Goal: Navigation & Orientation: Go to known website

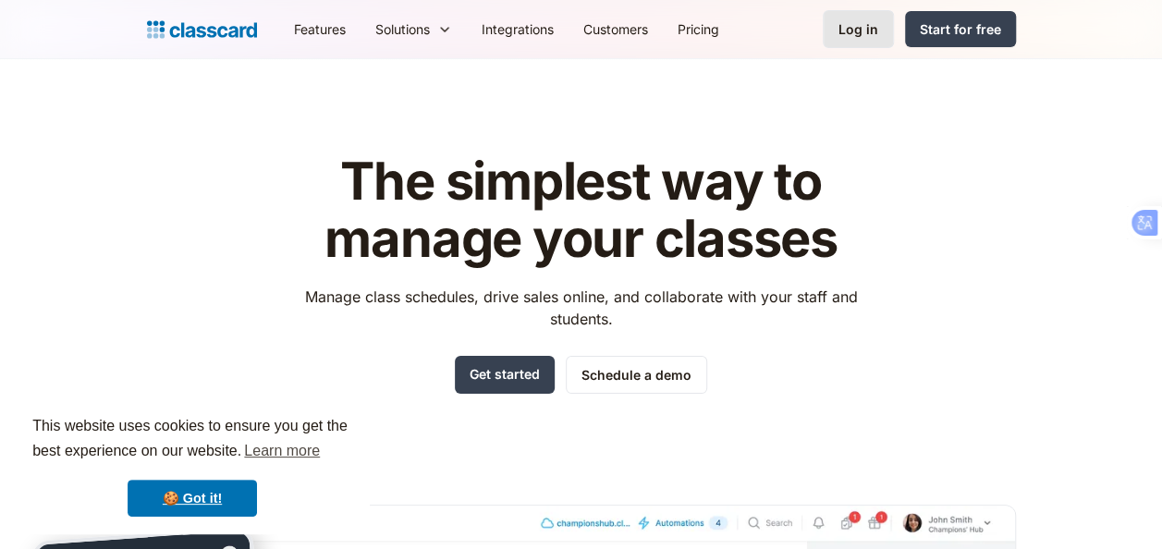
click at [864, 31] on div "Log in" at bounding box center [858, 28] width 40 height 19
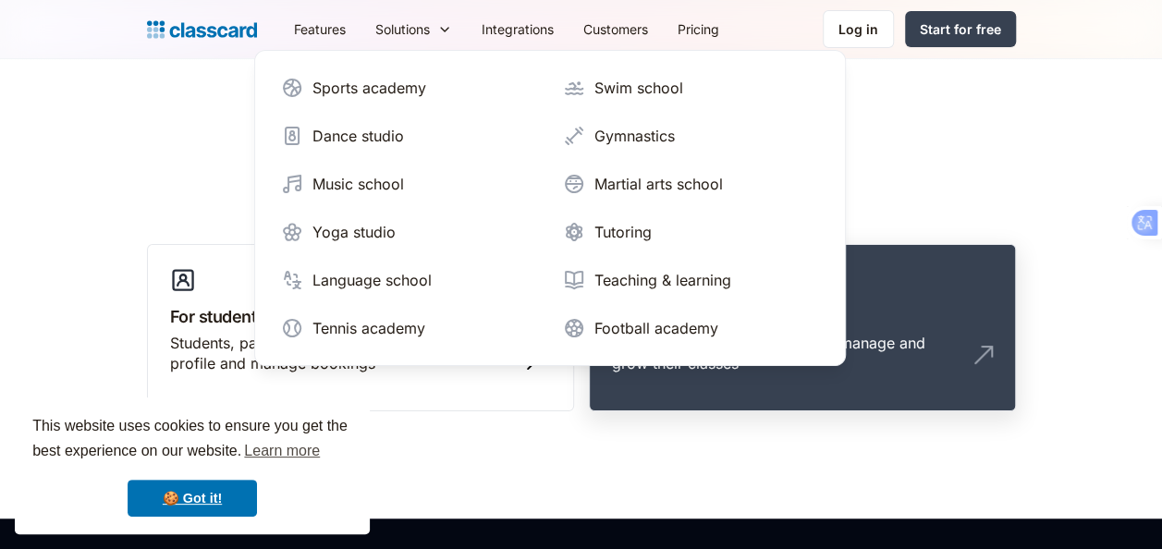
click at [906, 301] on link "For staff Teachers, coaches or admins to manage and grow their classes" at bounding box center [802, 328] width 427 height 168
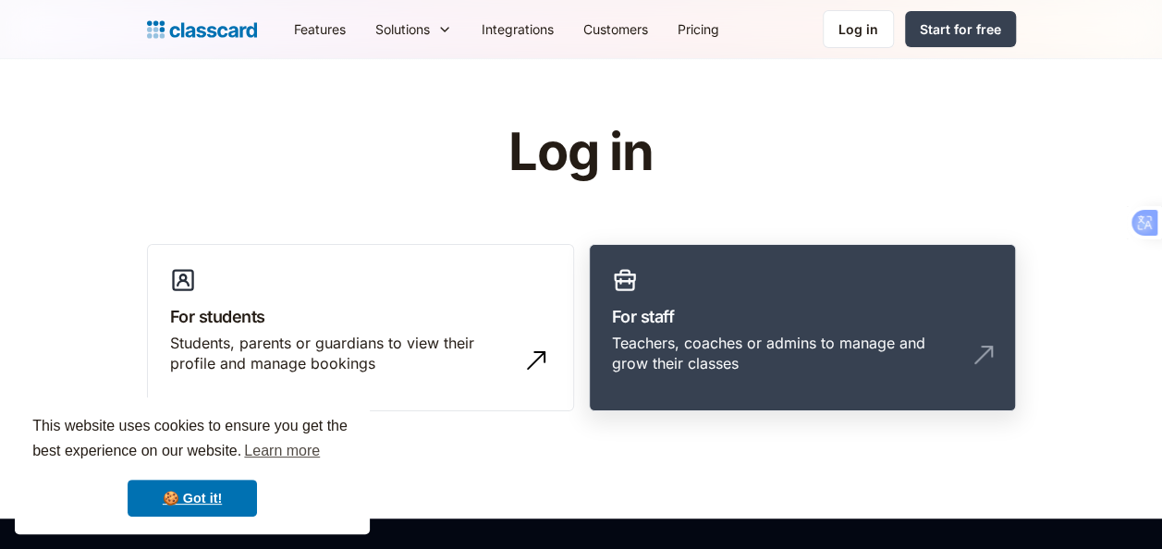
click at [739, 339] on div "Teachers, coaches or admins to manage and grow their classes" at bounding box center [784, 354] width 344 height 42
